Goal: Task Accomplishment & Management: Complete application form

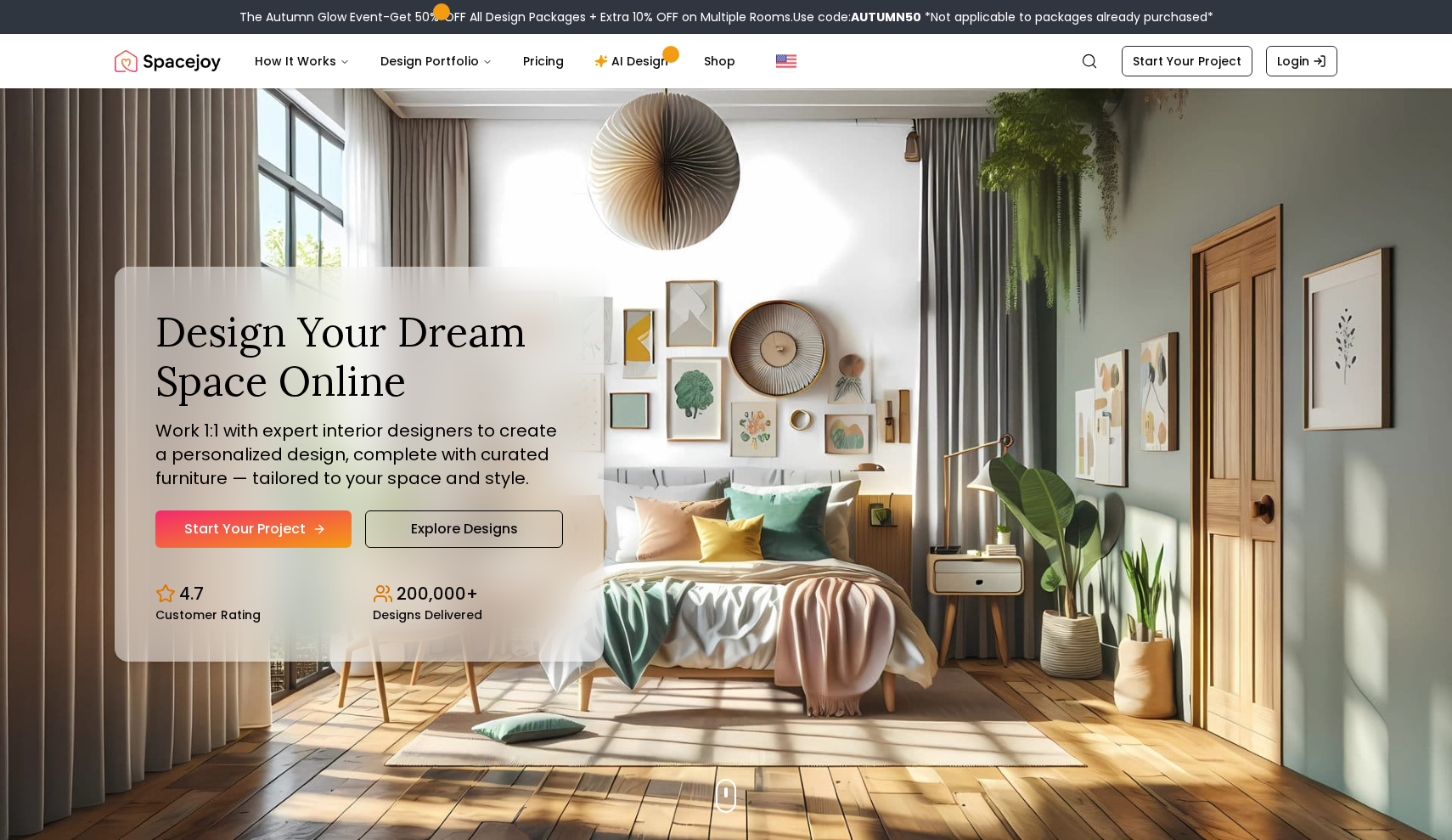
click at [287, 518] on link "Start Your Project" at bounding box center [253, 529] width 196 height 38
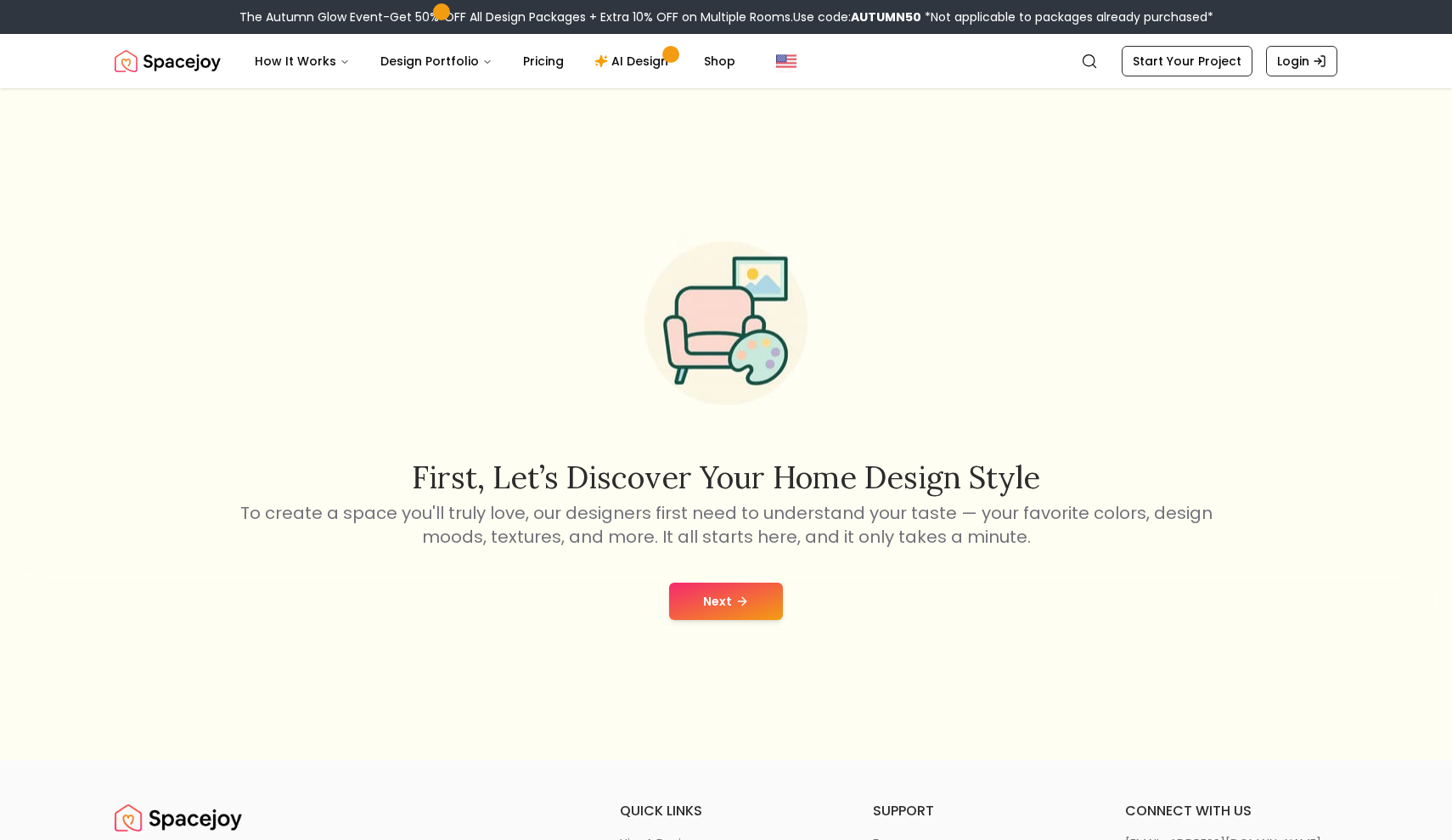
click at [718, 597] on button "Next" at bounding box center [726, 602] width 114 height 38
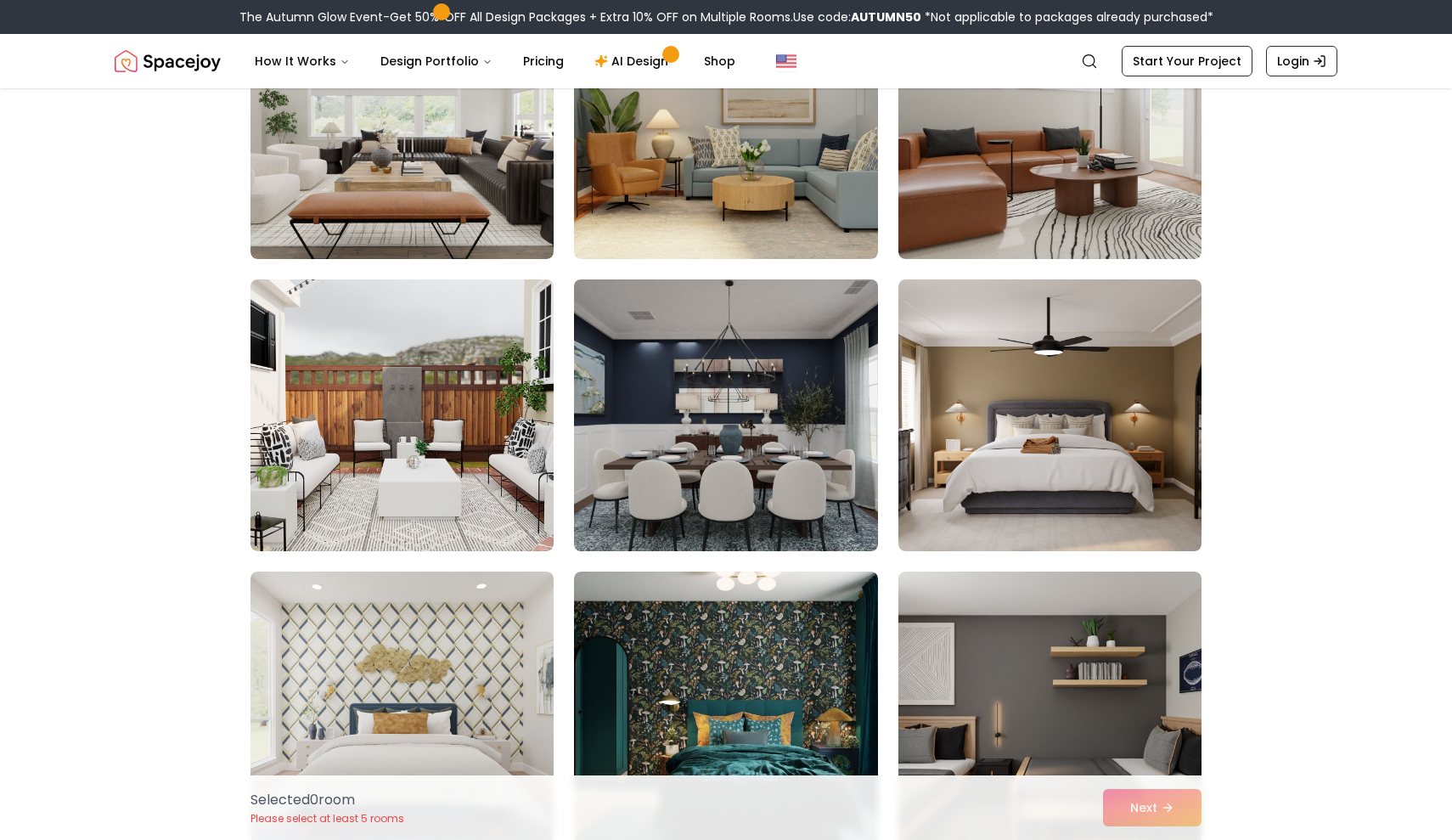
scroll to position [537, 0]
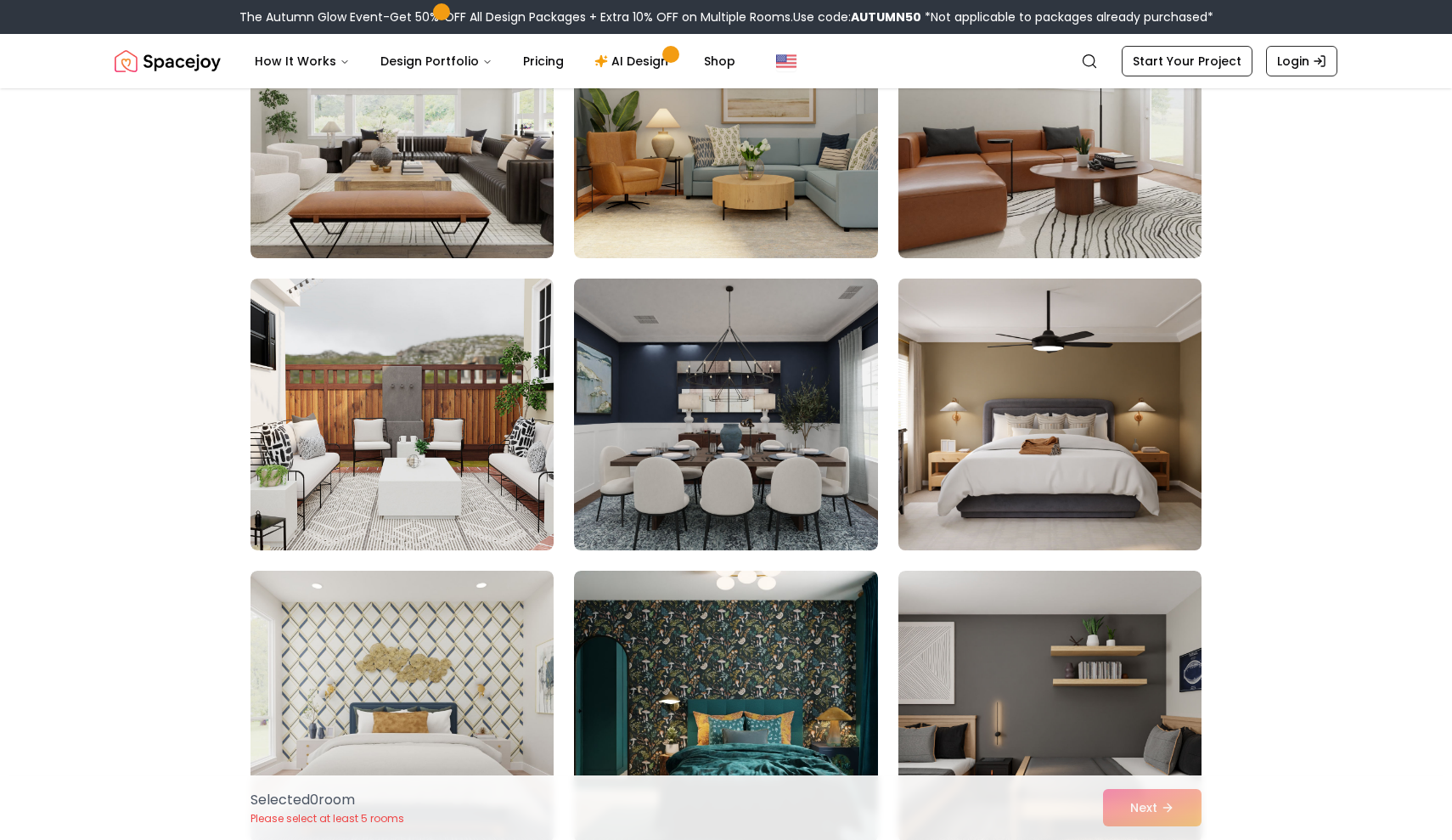
click at [1016, 484] on img at bounding box center [1049, 415] width 318 height 285
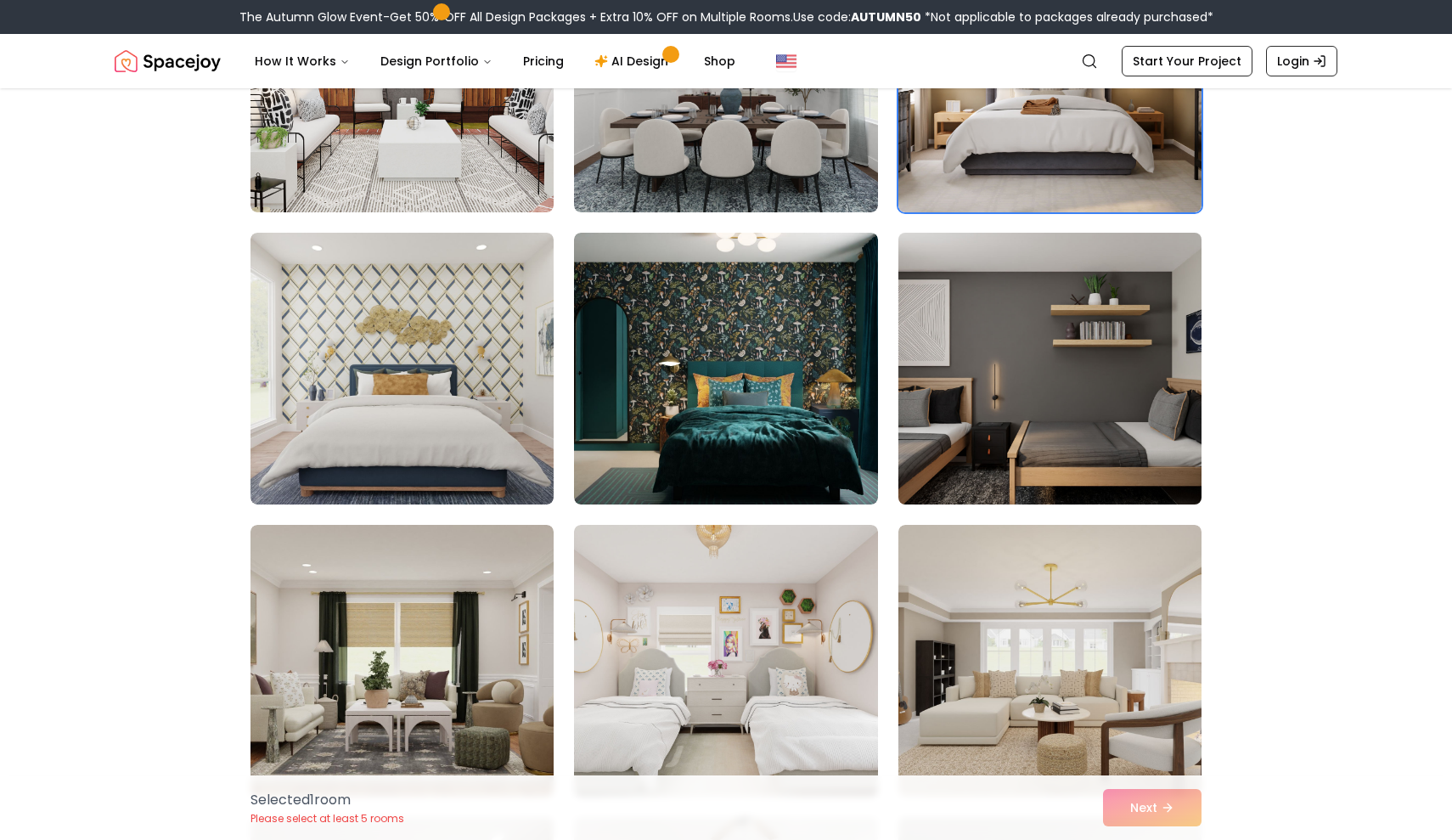
scroll to position [878, 0]
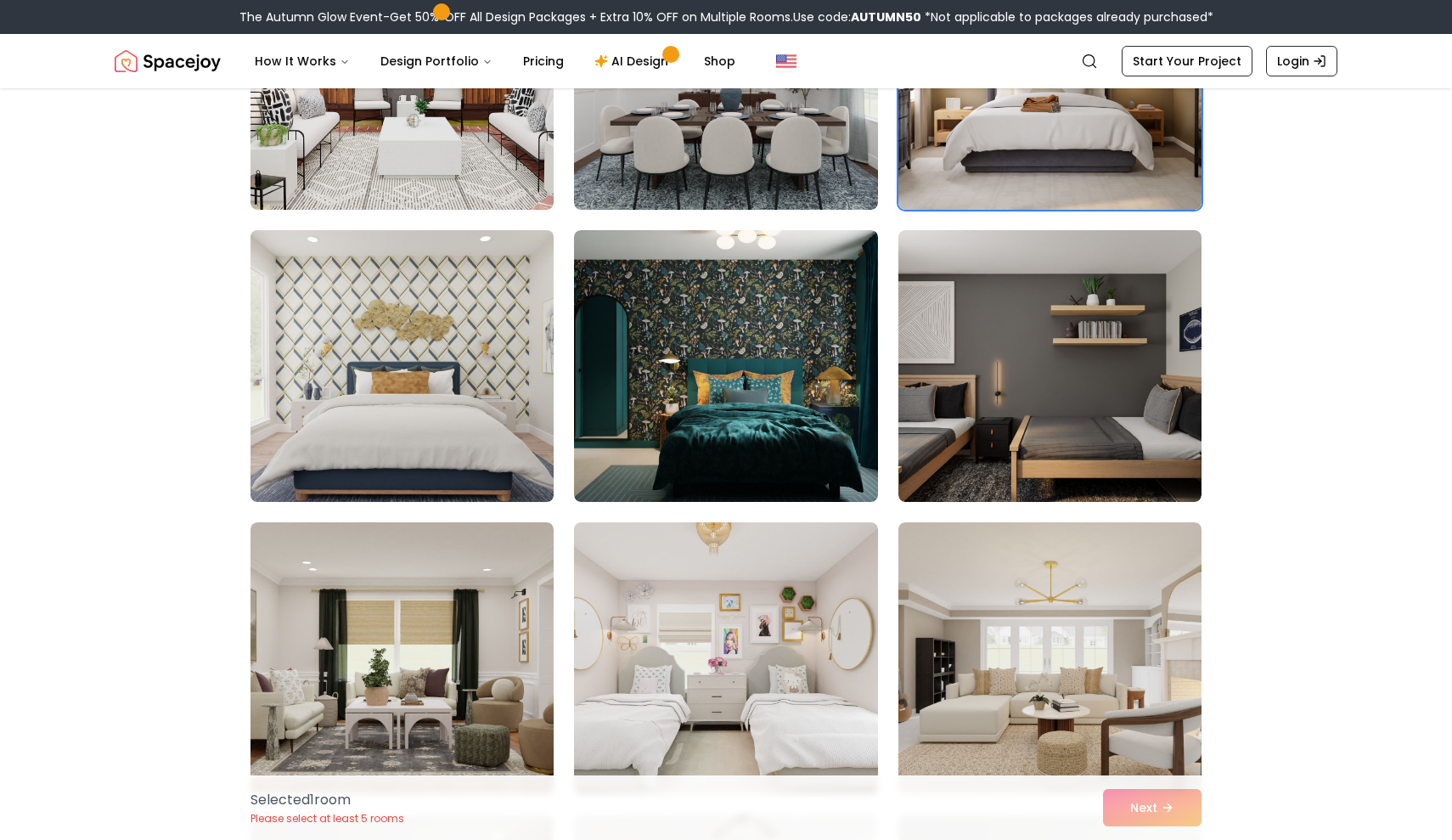
click at [535, 366] on img at bounding box center [402, 366] width 318 height 285
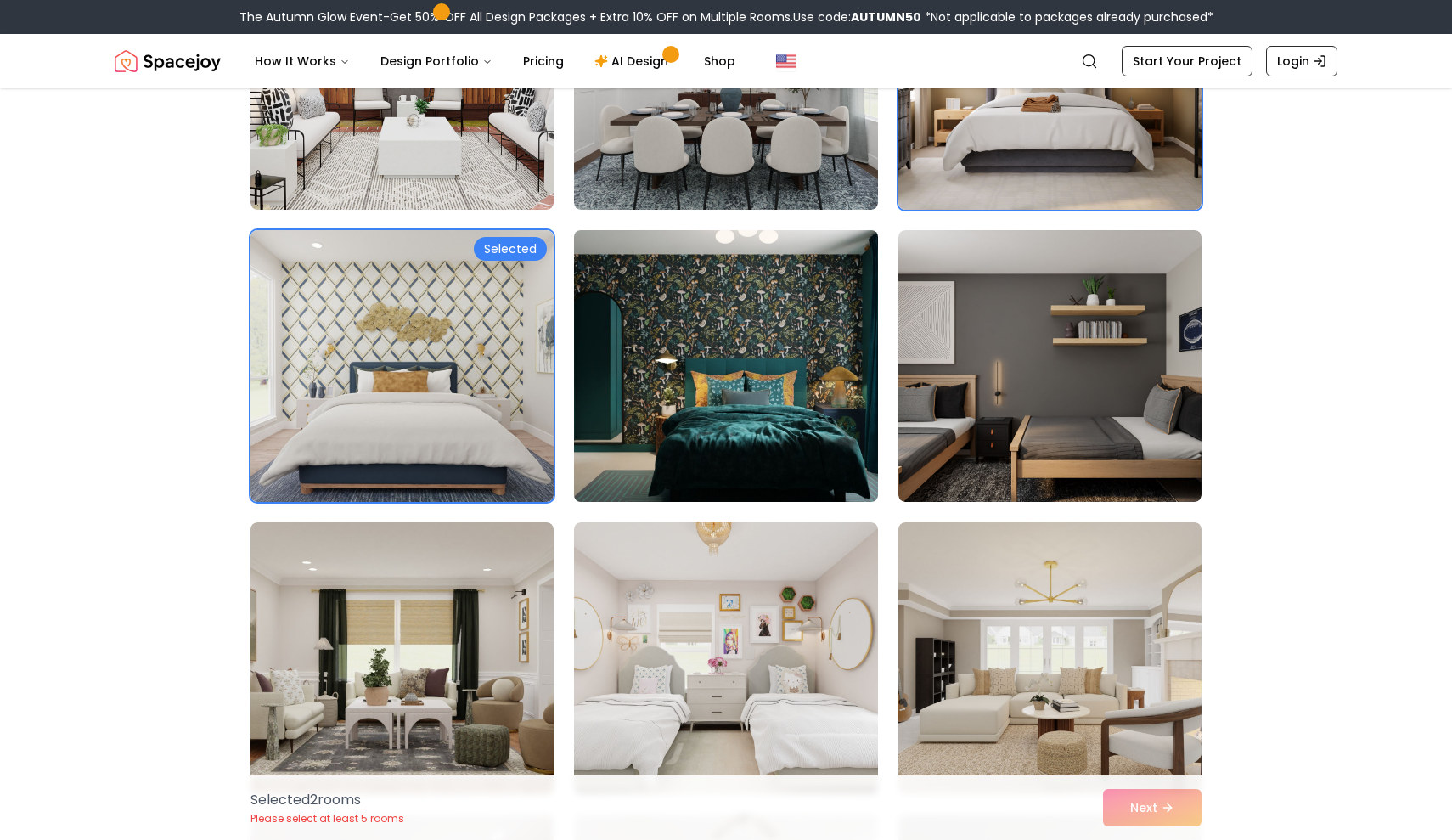
click at [610, 375] on img at bounding box center [726, 366] width 318 height 285
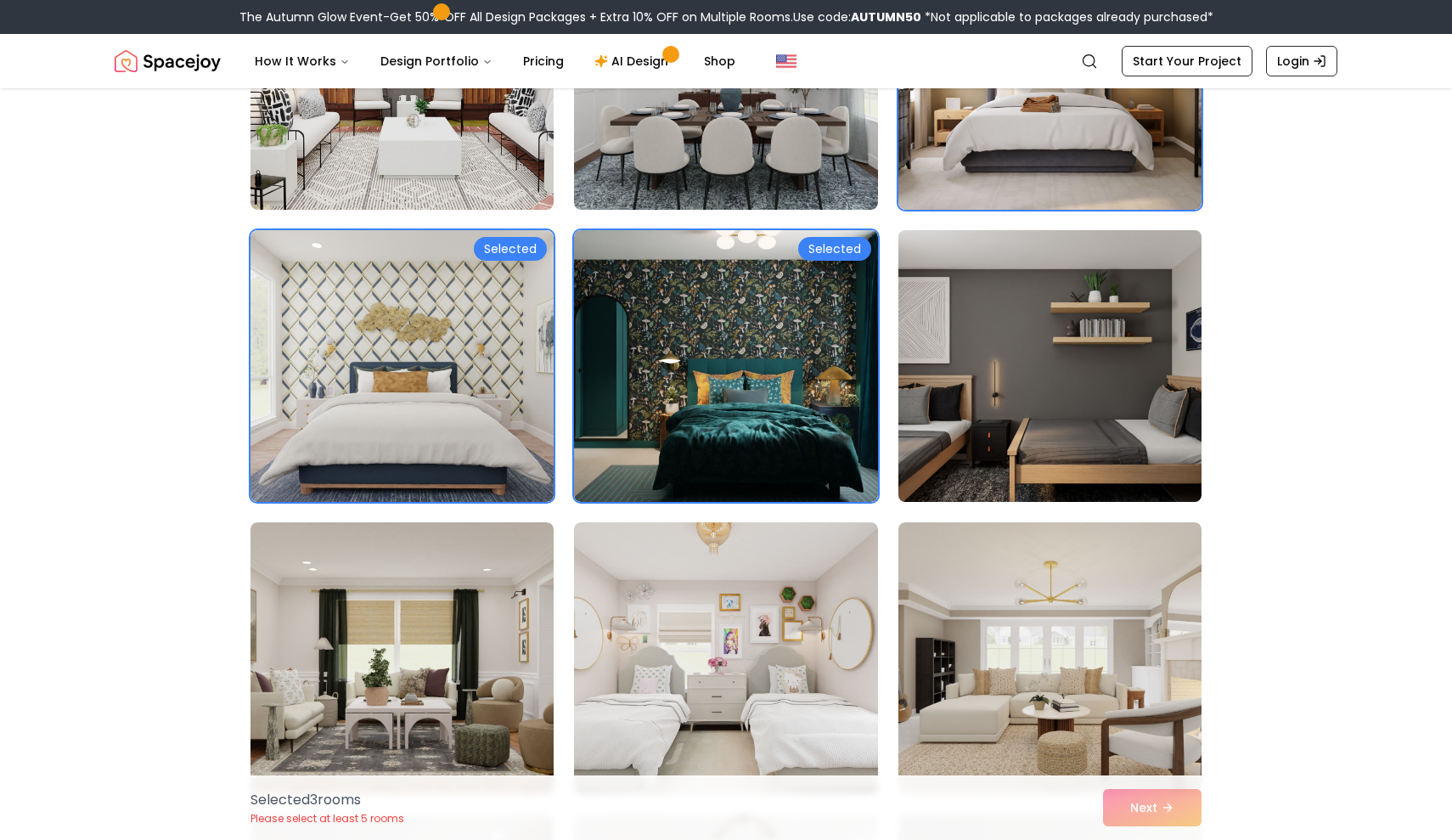
click at [1003, 379] on img at bounding box center [1049, 366] width 318 height 285
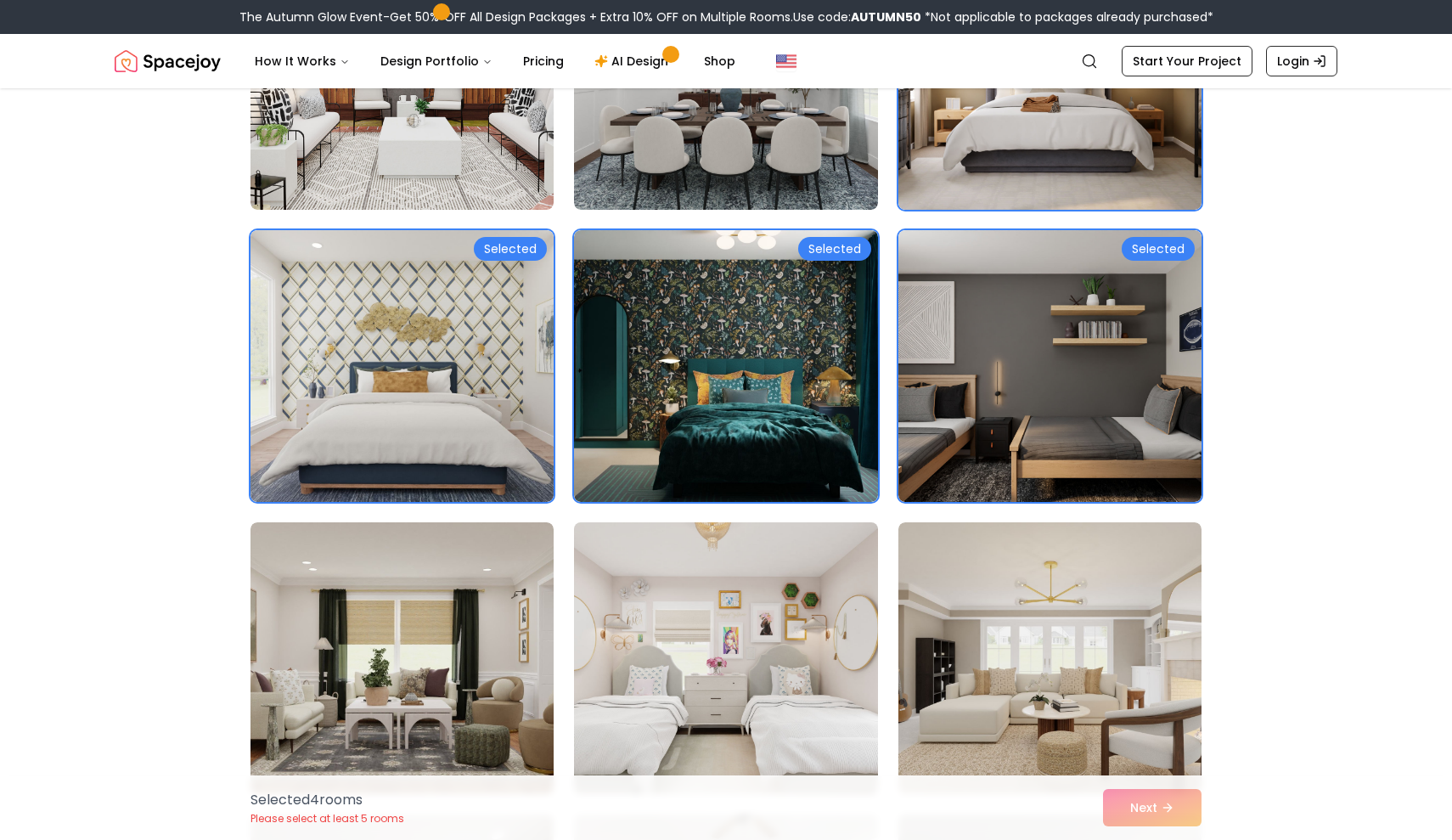
click at [798, 648] on img at bounding box center [726, 658] width 318 height 285
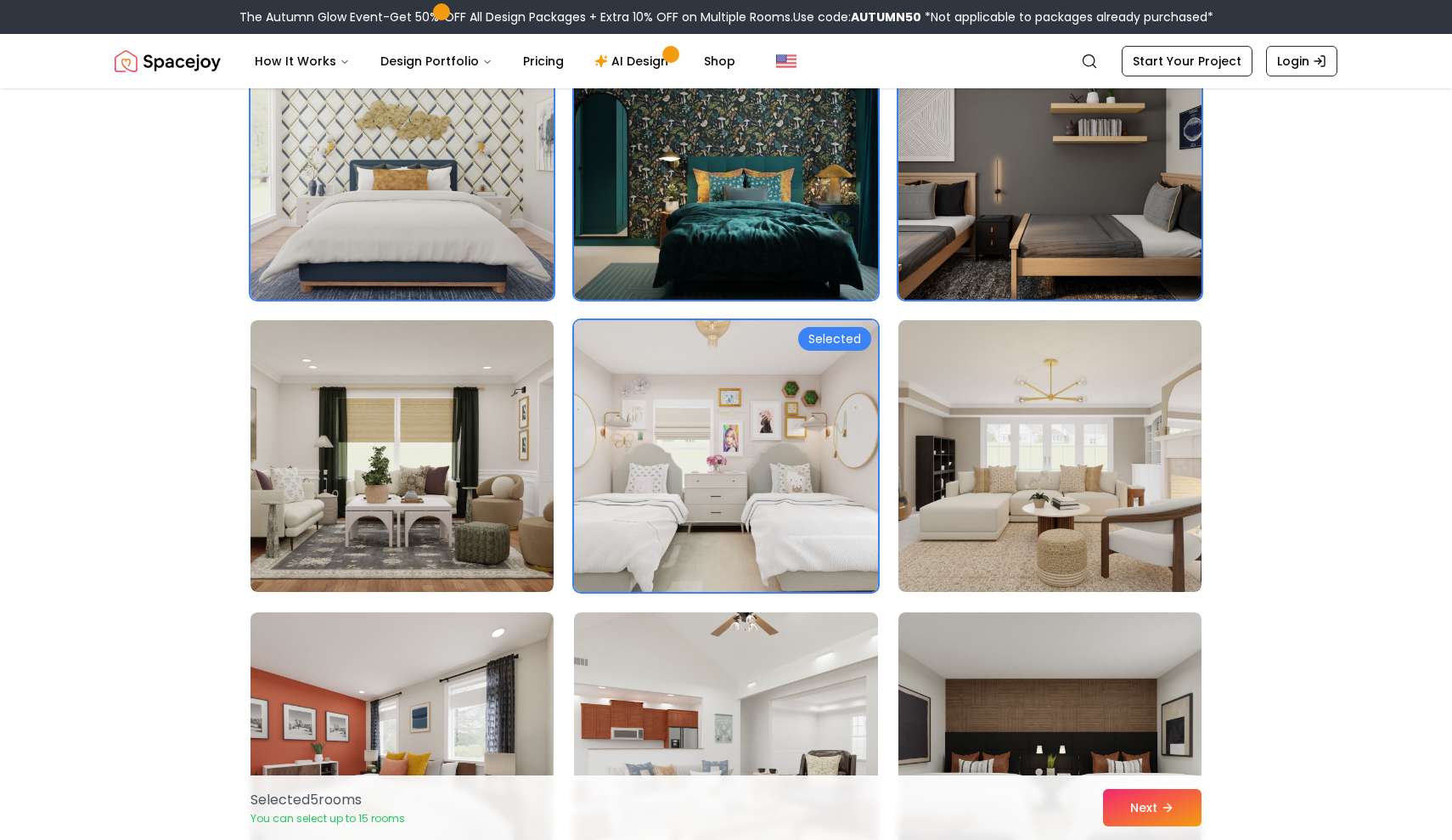
scroll to position [1139, 0]
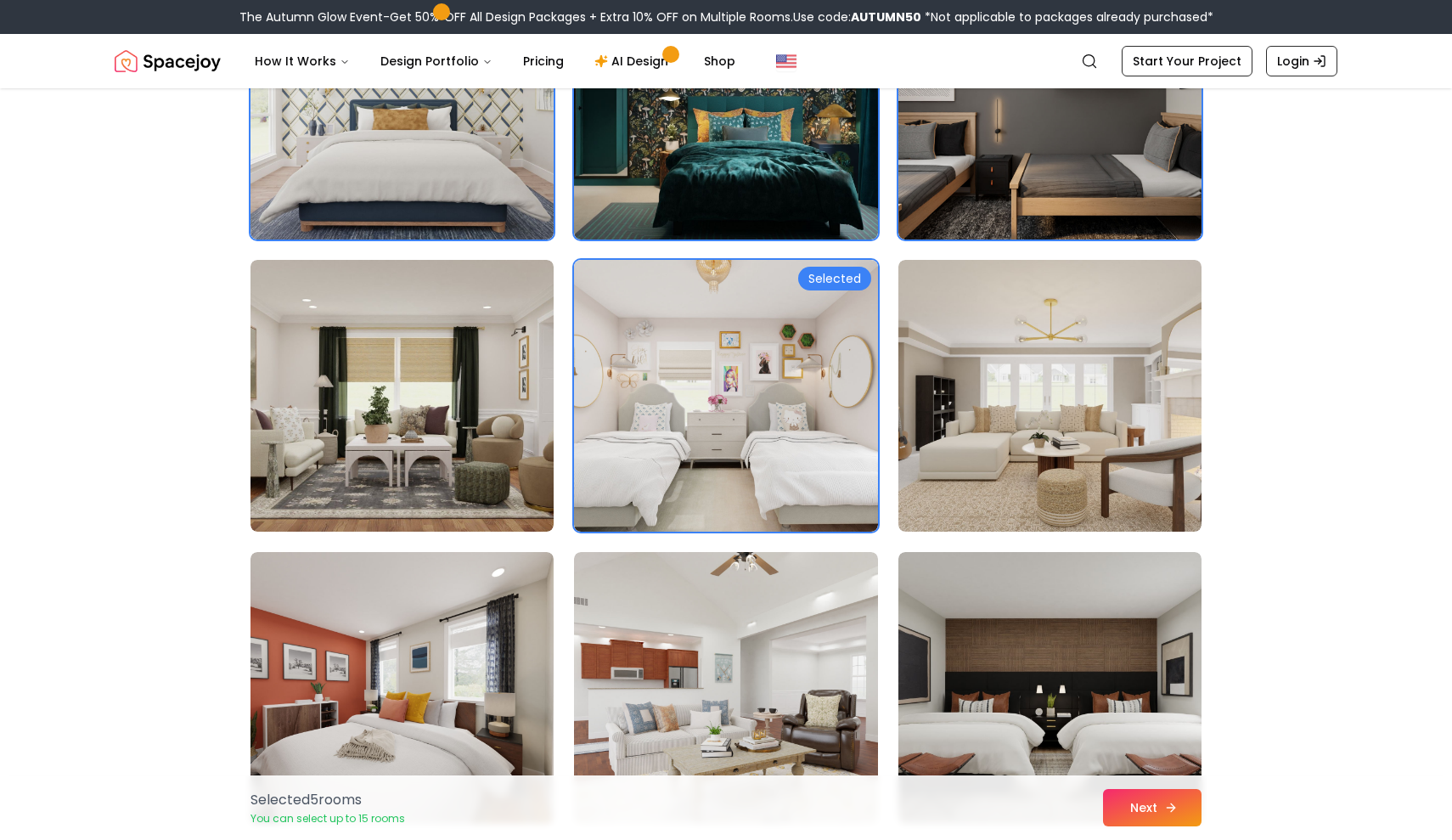
click at [1174, 802] on icon at bounding box center [1171, 807] width 13 height 13
